Goal: Task Accomplishment & Management: Use online tool/utility

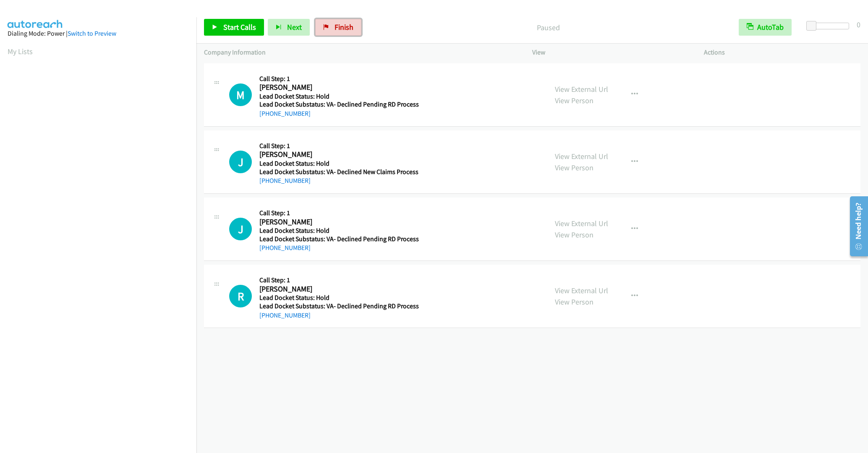
click at [351, 24] on link "Finish" at bounding box center [338, 27] width 46 height 17
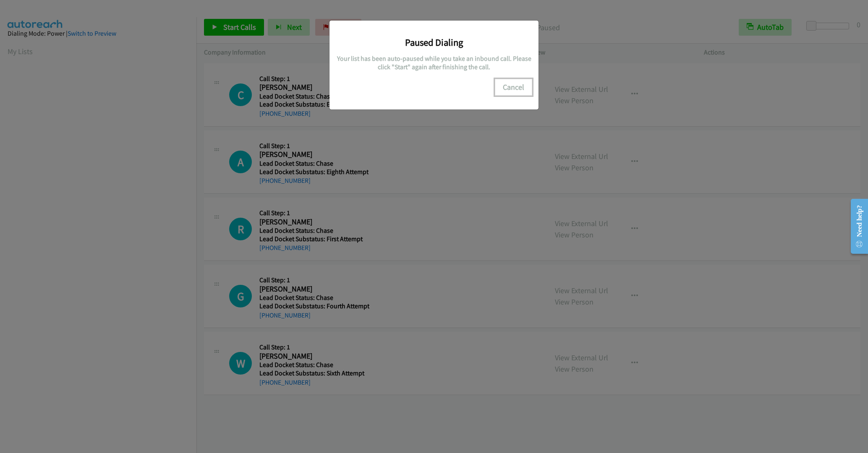
click at [516, 84] on button "Cancel" at bounding box center [513, 87] width 37 height 17
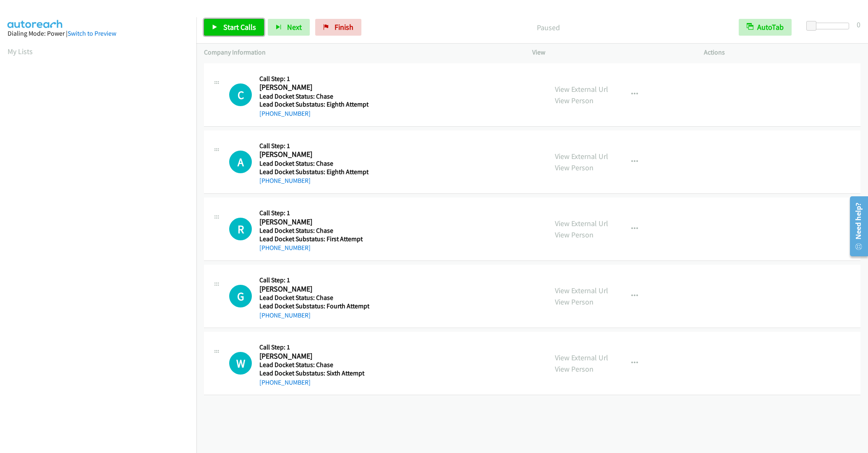
click at [226, 31] on span "Start Calls" at bounding box center [239, 27] width 33 height 10
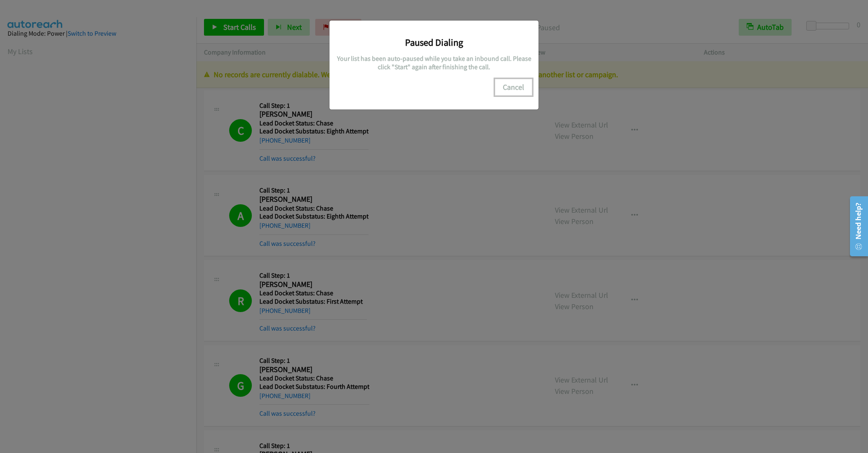
click at [514, 91] on button "Cancel" at bounding box center [513, 87] width 37 height 17
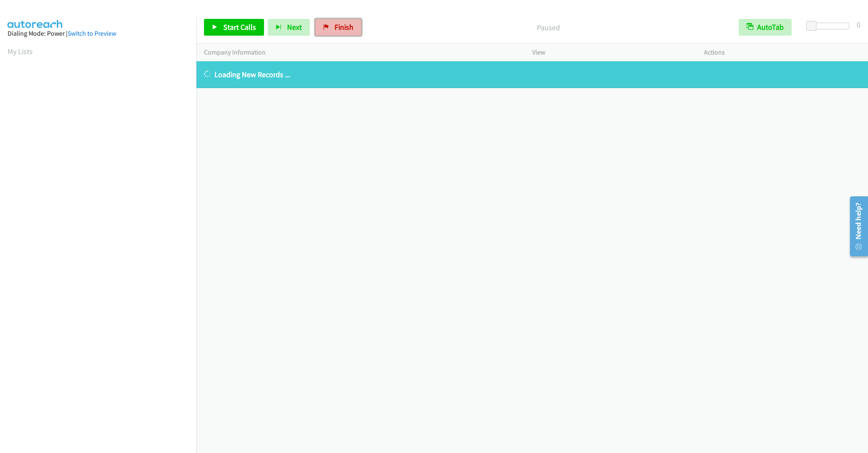
click at [334, 31] on span "Finish" at bounding box center [343, 27] width 19 height 10
click at [340, 35] on link "Finish" at bounding box center [338, 27] width 46 height 17
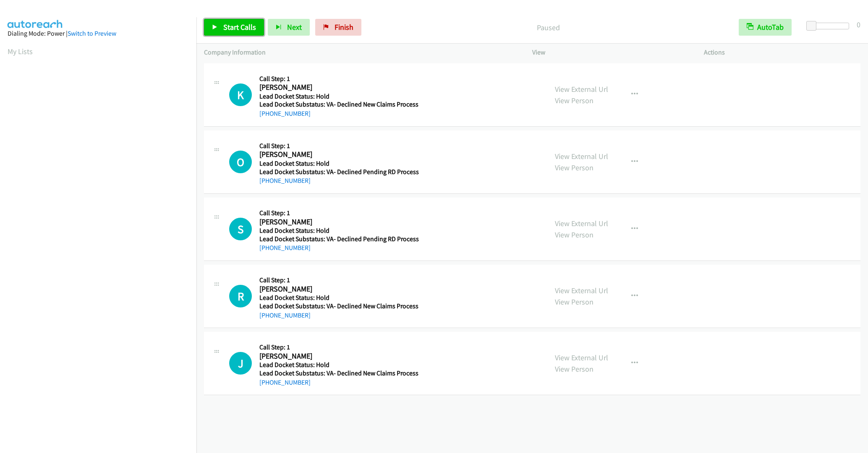
click at [245, 25] on span "Start Calls" at bounding box center [239, 27] width 33 height 10
